Goal: Information Seeking & Learning: Learn about a topic

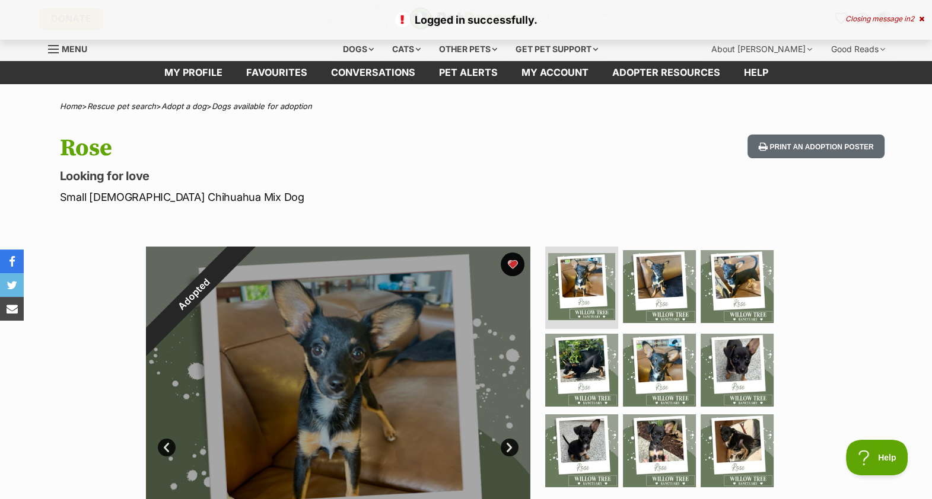
click at [926, 15] on div "Logged in successfully. Closing message in 2" at bounding box center [466, 20] width 932 height 40
click at [919, 17] on icon at bounding box center [921, 18] width 5 height 7
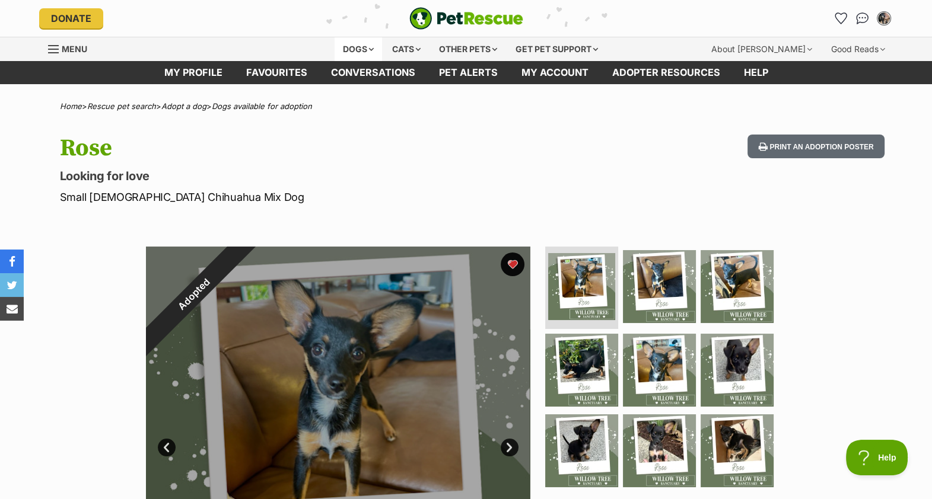
click at [358, 38] on div "Dogs" at bounding box center [357, 49] width 47 height 24
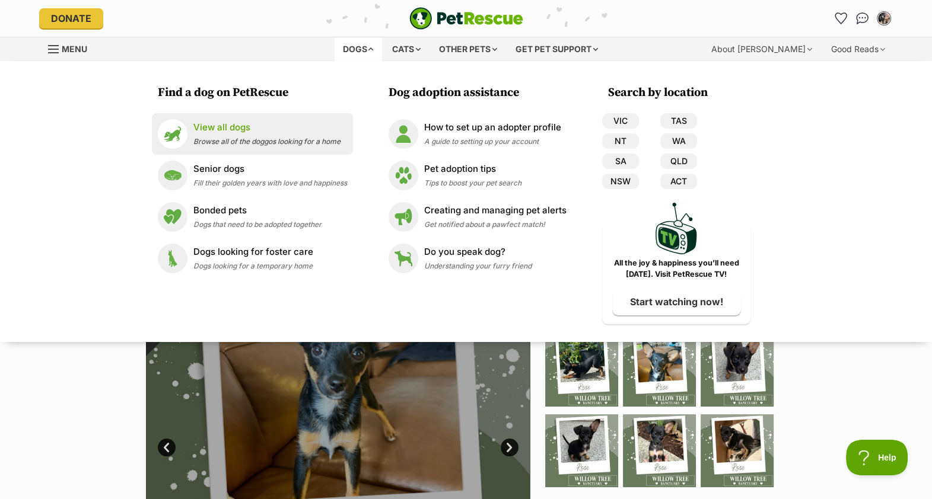
click at [258, 123] on p "View all dogs" at bounding box center [266, 128] width 147 height 14
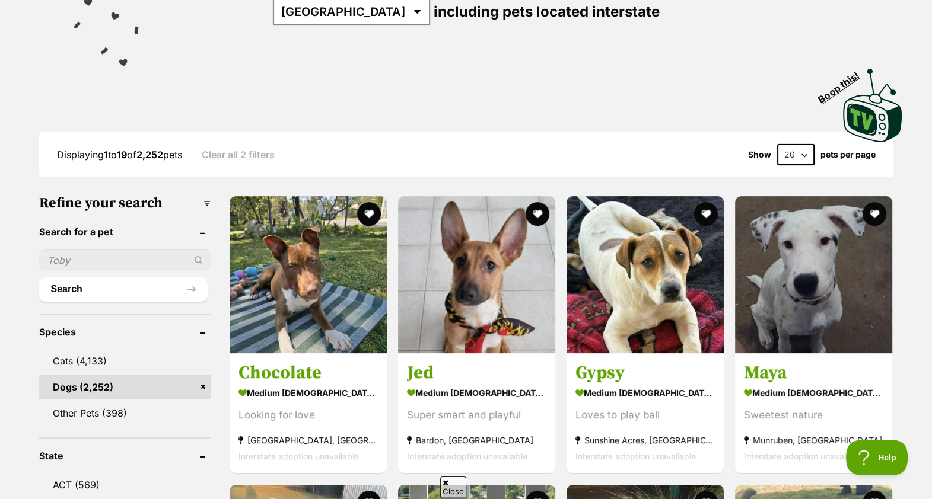
scroll to position [192, 0]
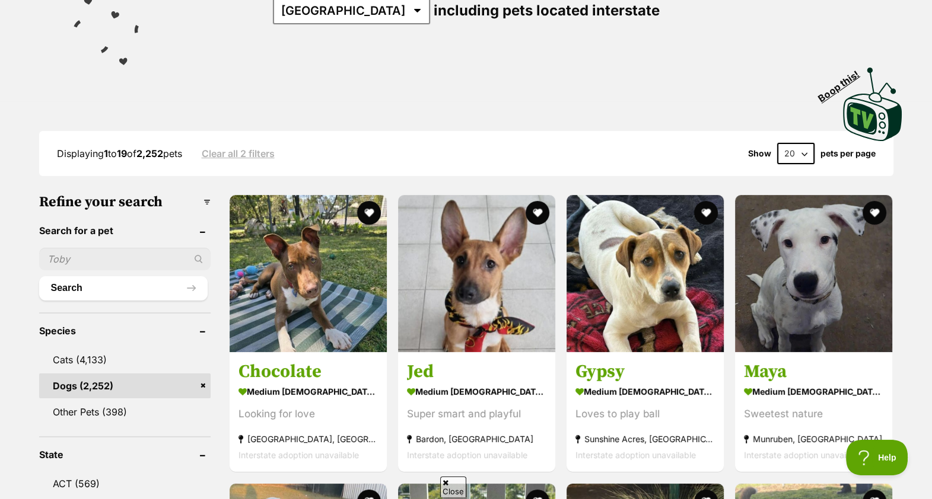
click at [139, 261] on input "text" at bounding box center [124, 259] width 171 height 23
click at [199, 253] on input "lucy" at bounding box center [124, 259] width 171 height 23
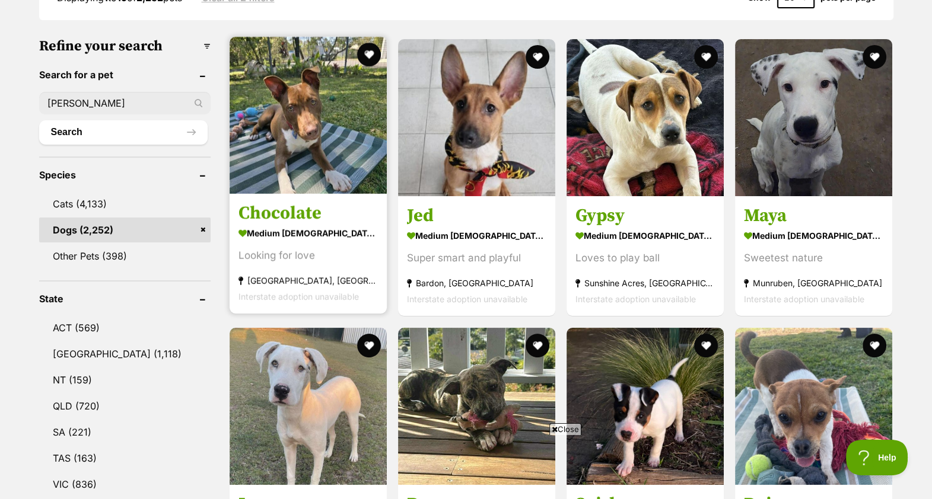
scroll to position [349, 0]
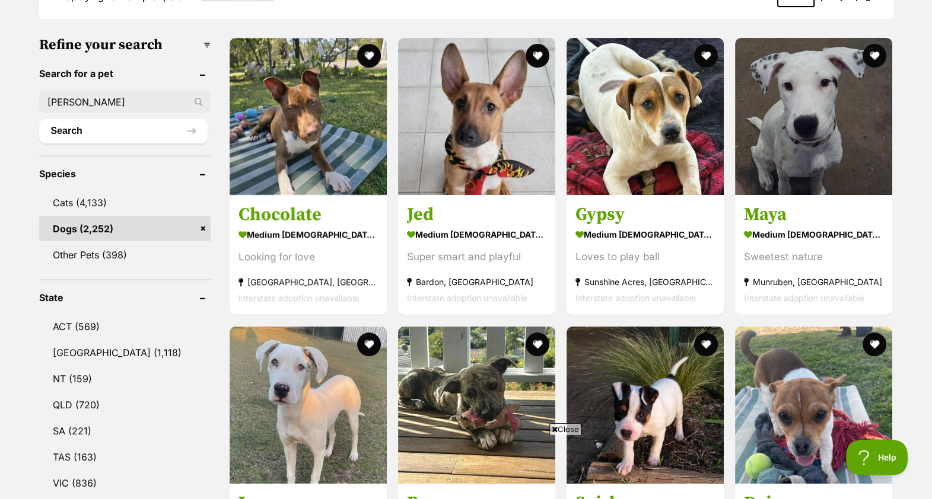
type input "lucy"
click at [129, 222] on link "Dogs (2,252)" at bounding box center [124, 228] width 171 height 25
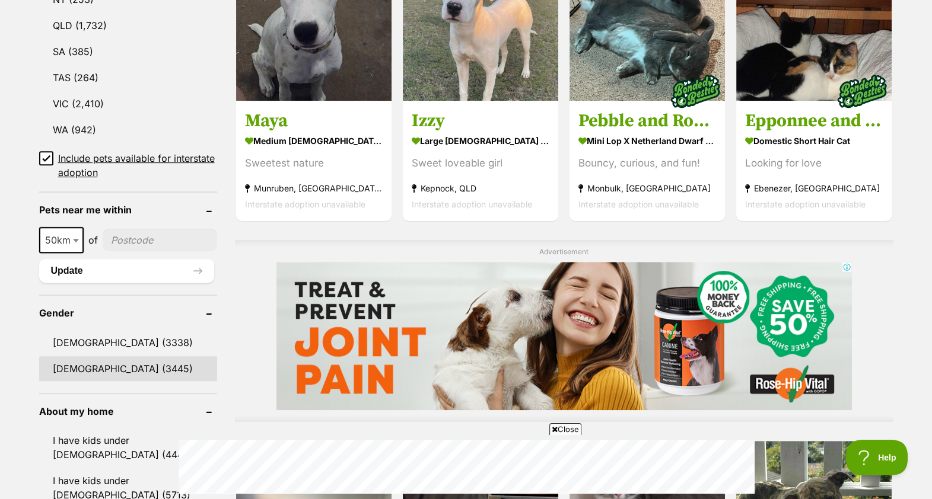
click at [105, 359] on link "[DEMOGRAPHIC_DATA] (3445)" at bounding box center [128, 368] width 178 height 25
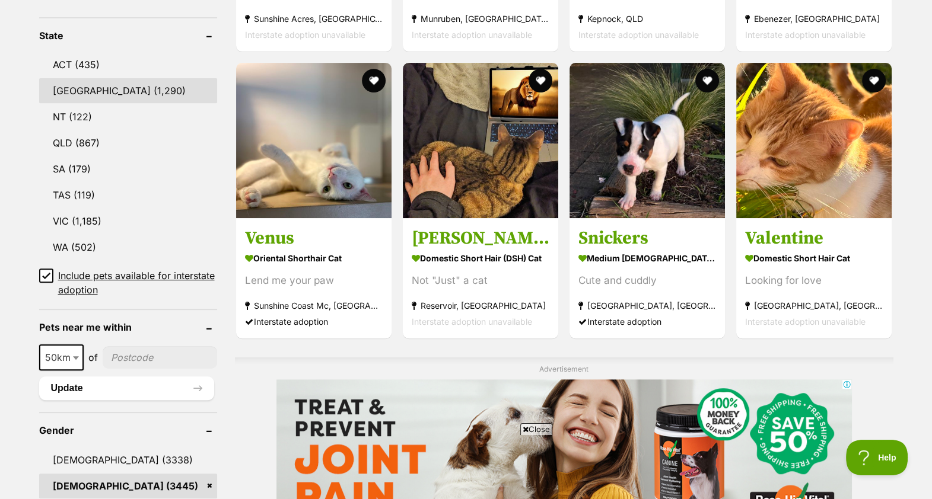
click at [62, 90] on link "[GEOGRAPHIC_DATA] (1,290)" at bounding box center [128, 90] width 178 height 25
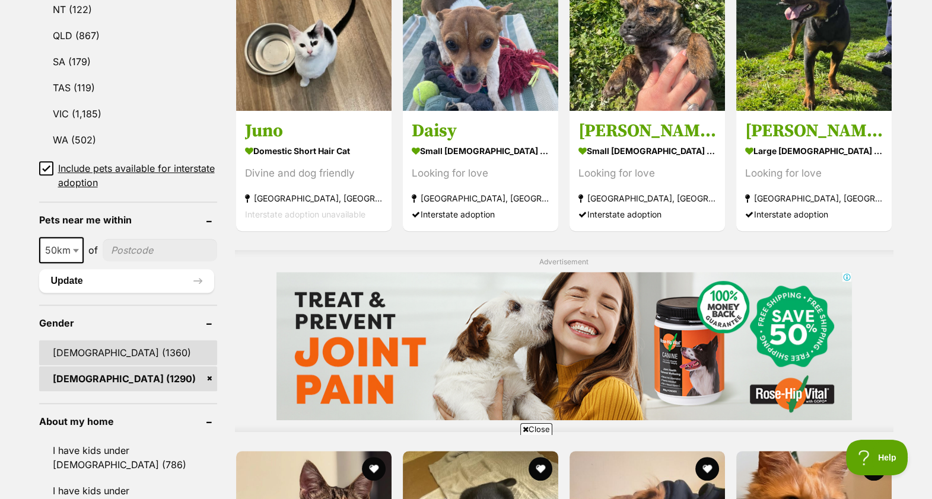
click at [110, 351] on link "Male (1360)" at bounding box center [128, 352] width 178 height 25
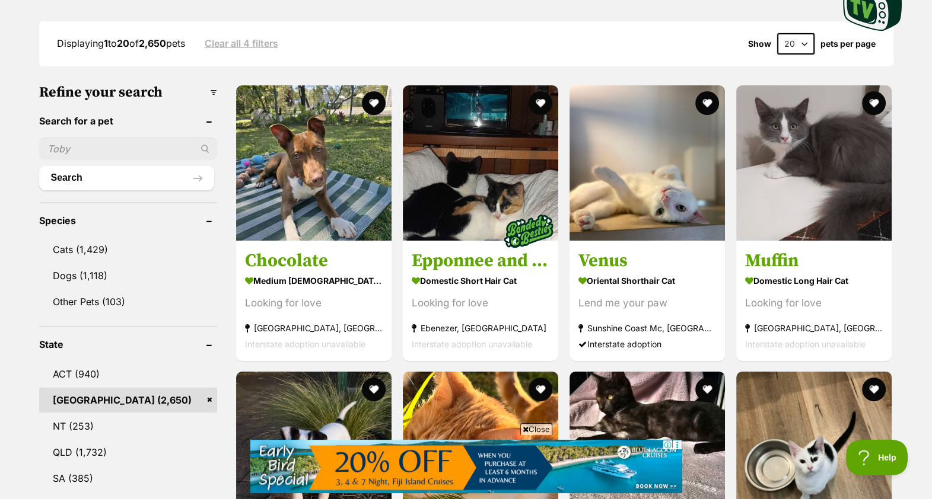
scroll to position [299, 0]
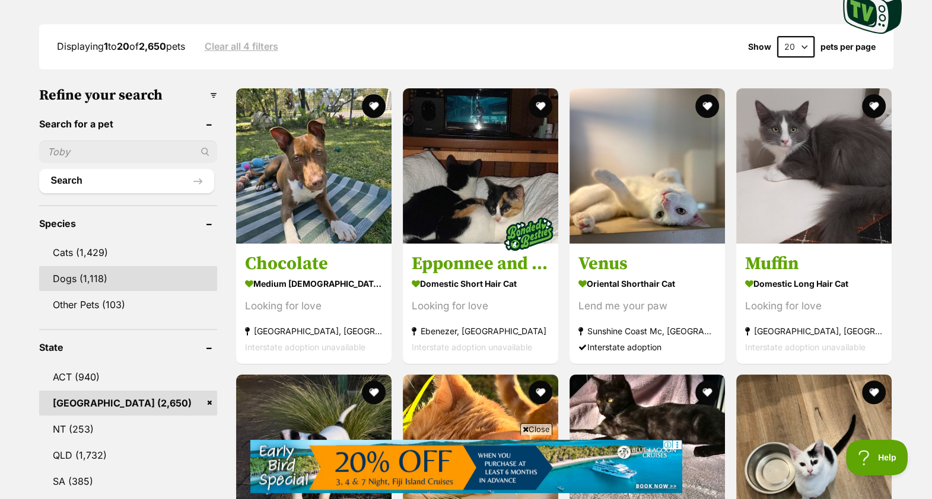
click at [92, 283] on link "Dogs (1,118)" at bounding box center [128, 278] width 178 height 25
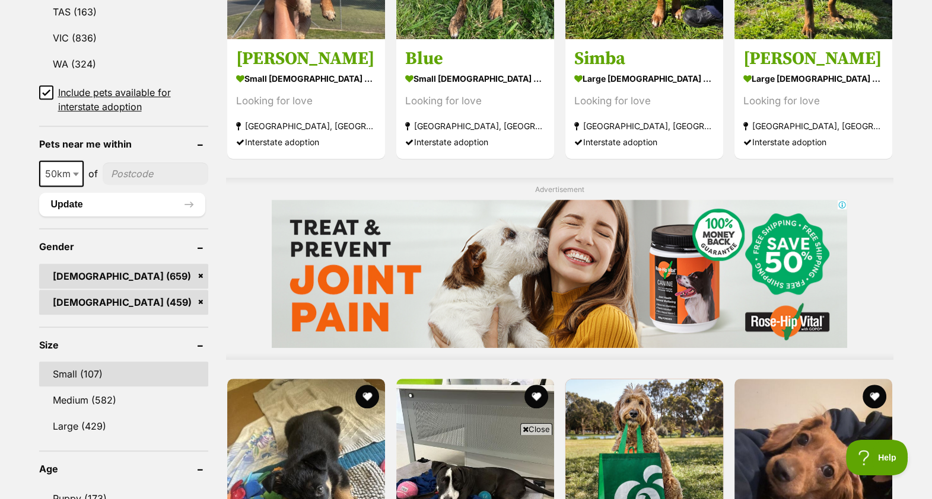
click at [95, 368] on link "Small (107)" at bounding box center [123, 374] width 169 height 25
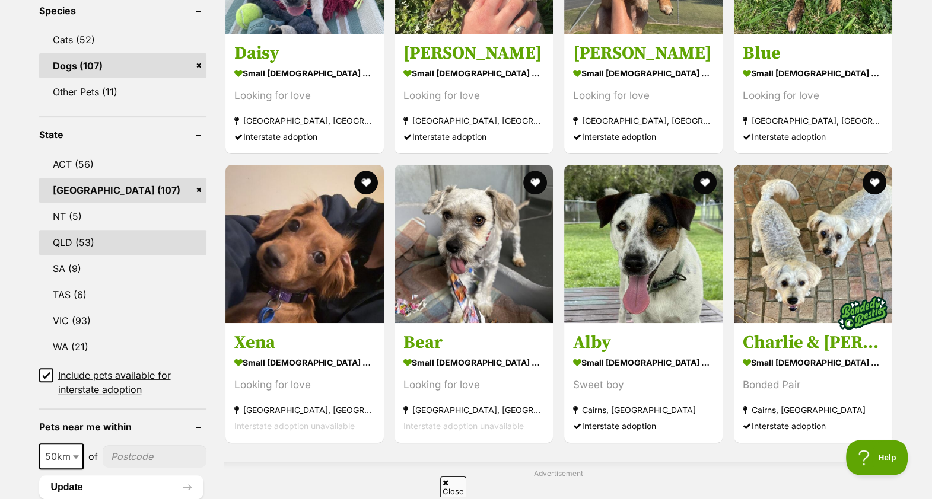
scroll to position [542, 0]
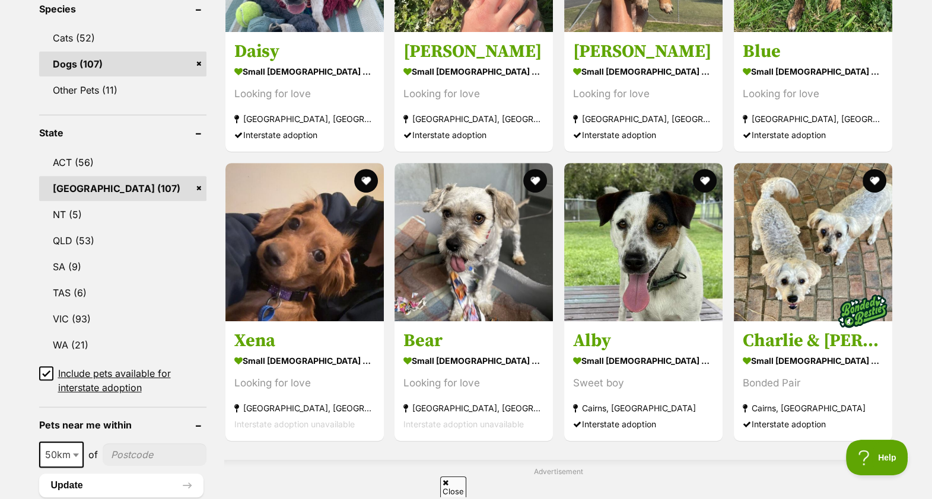
select select "250"
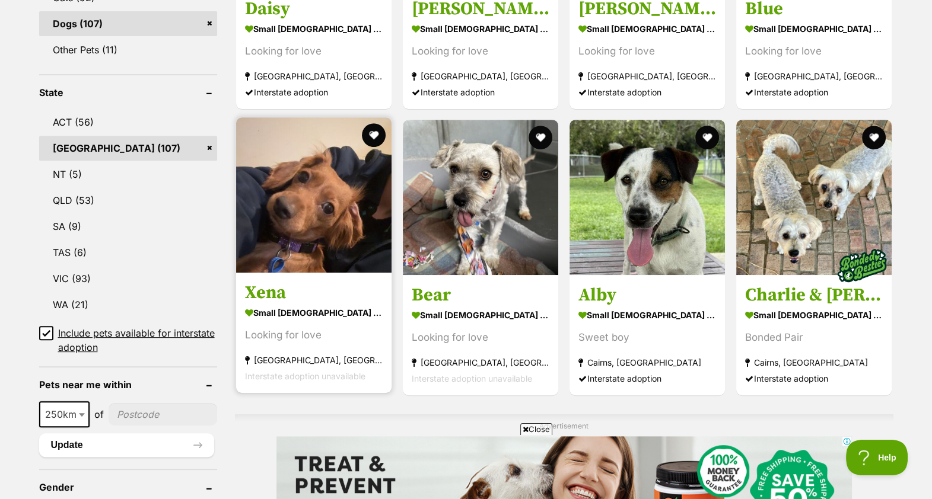
scroll to position [585, 0]
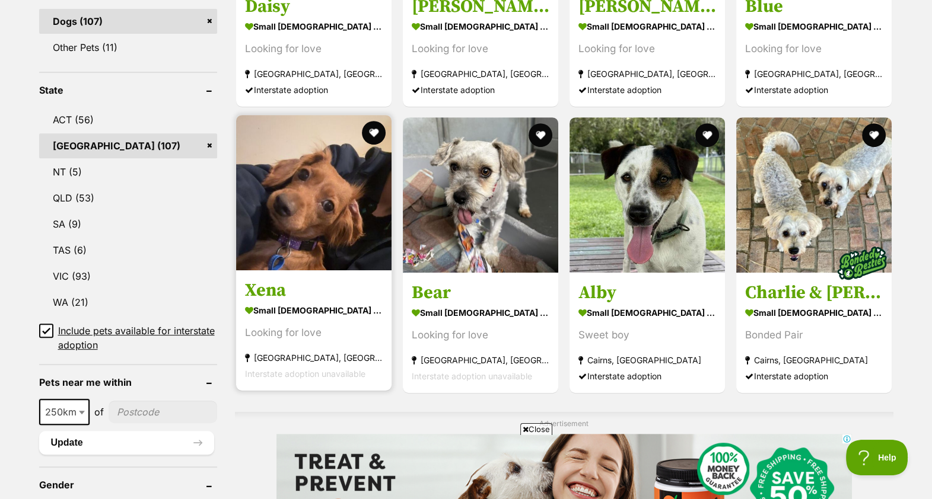
click at [314, 186] on img at bounding box center [313, 192] width 155 height 155
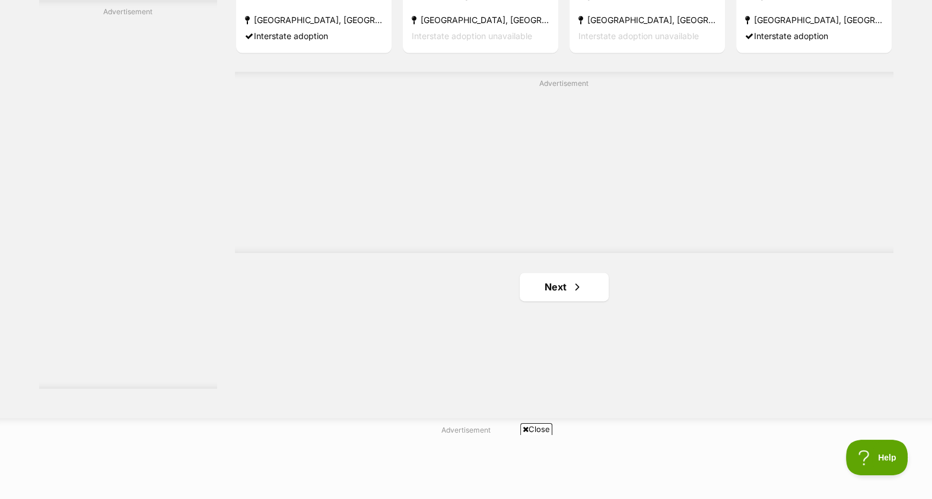
scroll to position [2123, 0]
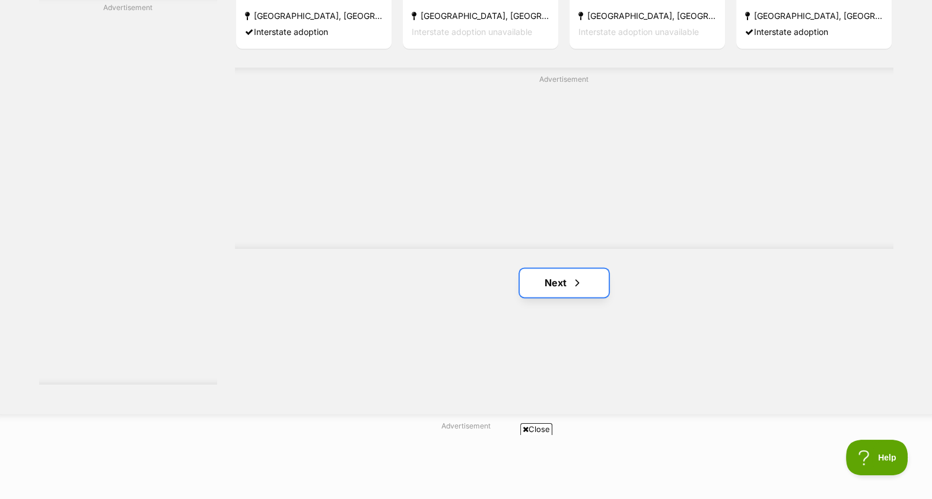
click at [585, 269] on link "Next" at bounding box center [564, 283] width 89 height 28
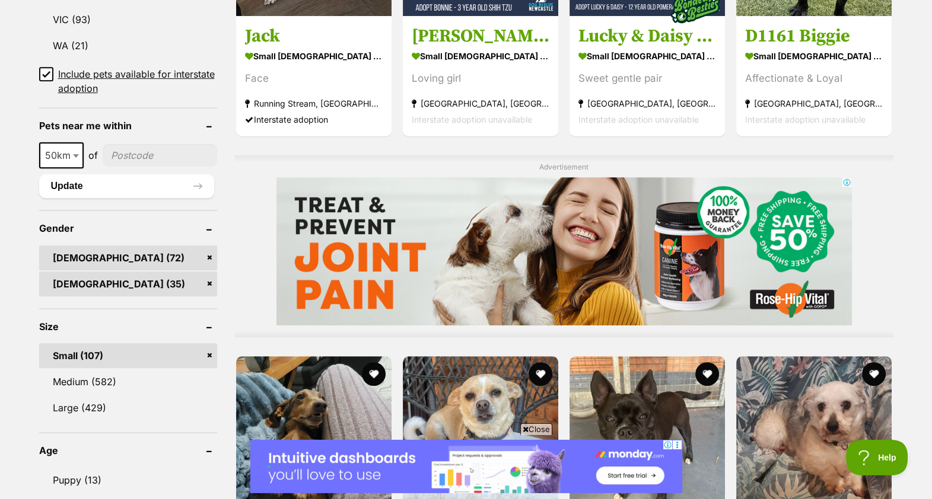
scroll to position [842, 0]
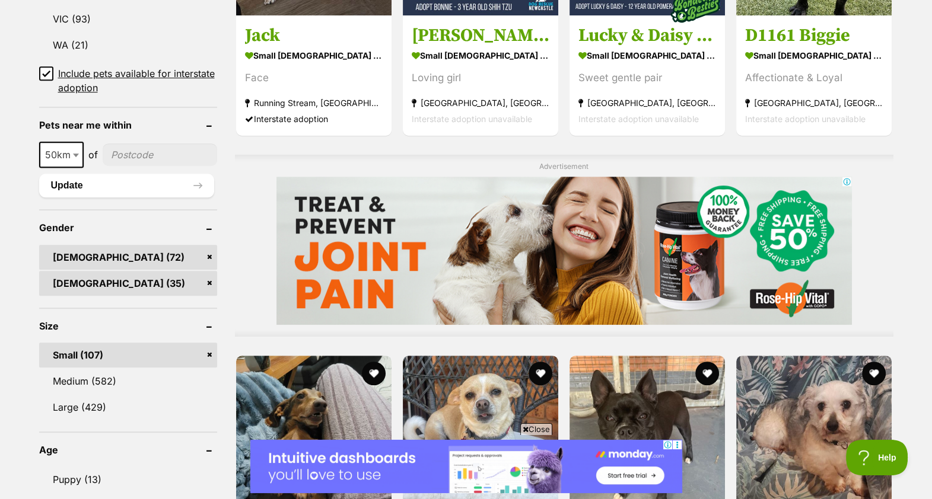
click at [94, 343] on link "Small (107)" at bounding box center [128, 355] width 178 height 25
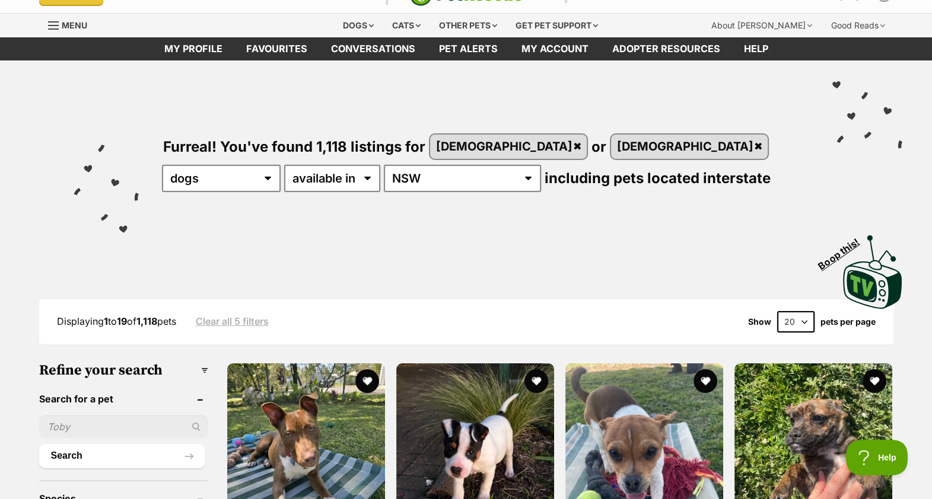
click at [85, 409] on ul "Search" at bounding box center [123, 436] width 169 height 64
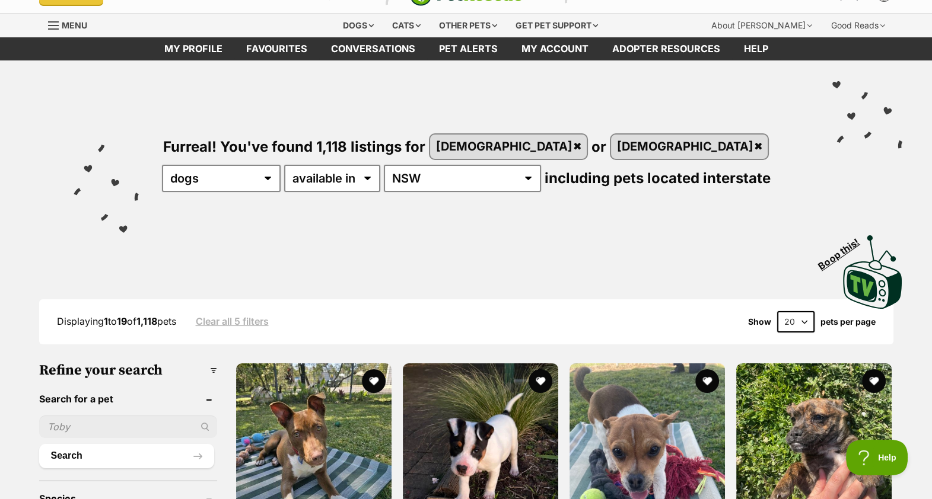
click at [84, 421] on input "text" at bounding box center [128, 427] width 178 height 23
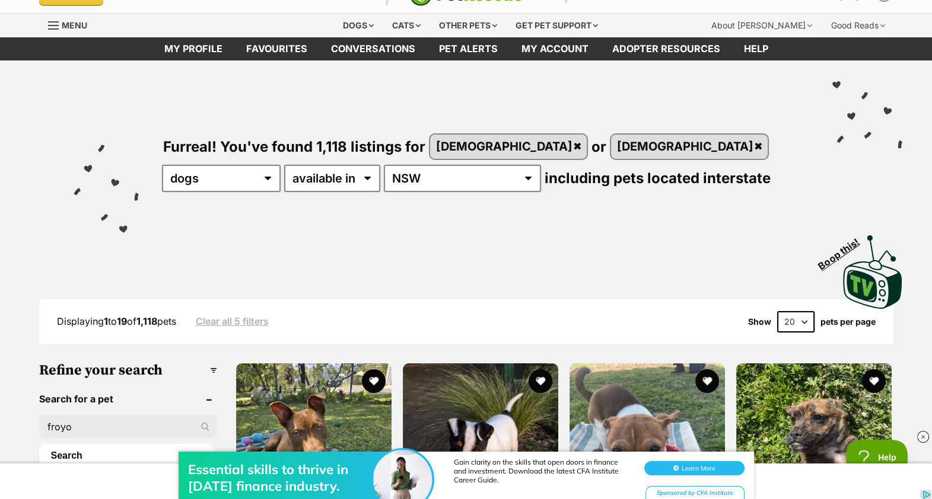
type input "froyo"
click at [39, 444] on button "Search" at bounding box center [126, 456] width 175 height 24
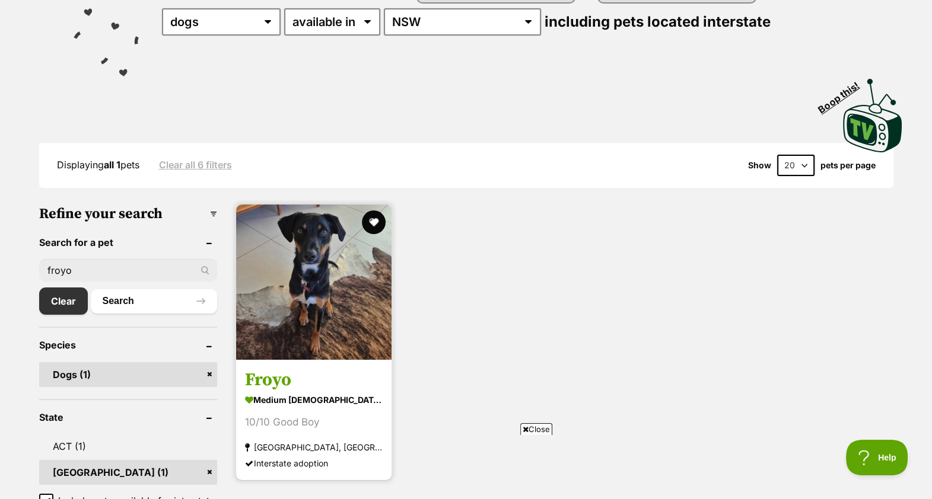
click at [321, 341] on img at bounding box center [313, 282] width 155 height 155
